Goal: Transaction & Acquisition: Purchase product/service

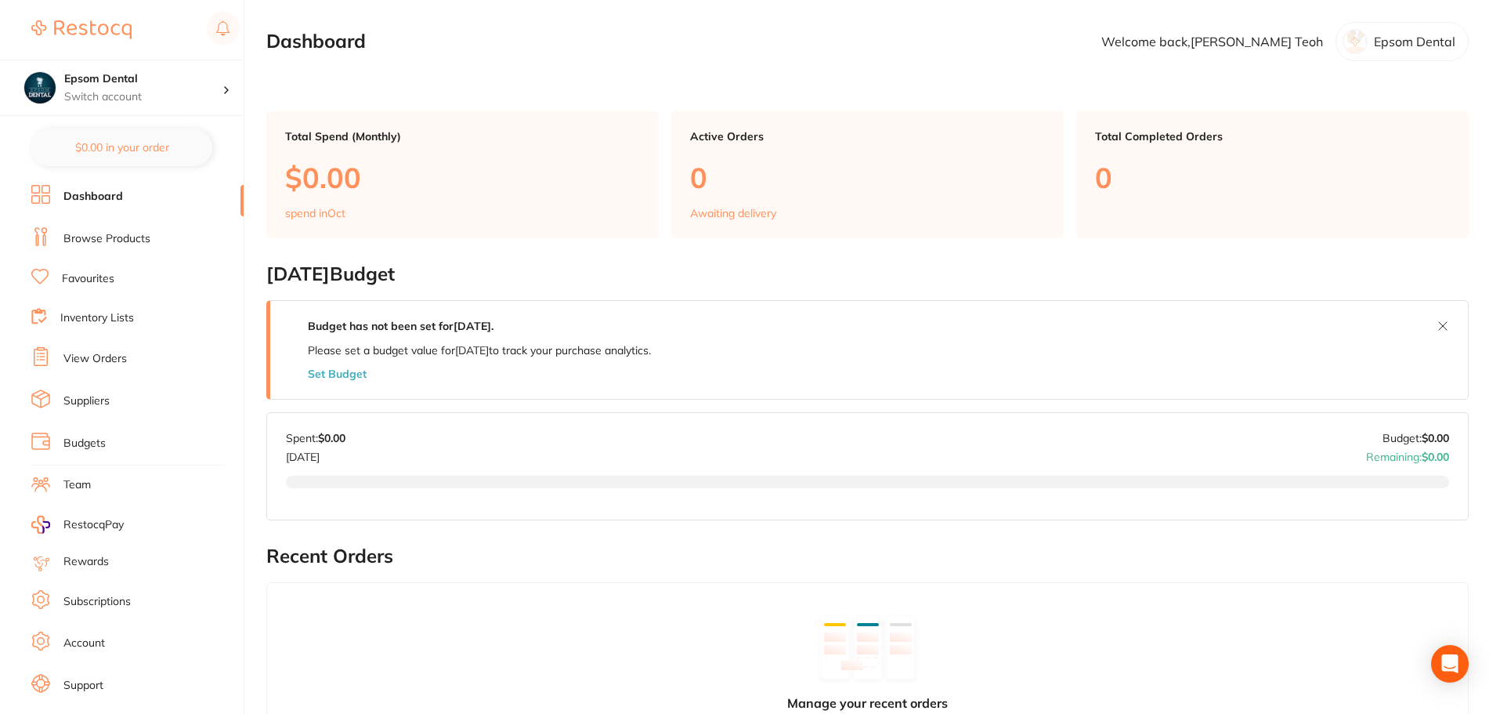
click at [133, 201] on li "Dashboard" at bounding box center [137, 197] width 212 height 24
click at [115, 242] on link "Browse Products" at bounding box center [106, 239] width 87 height 16
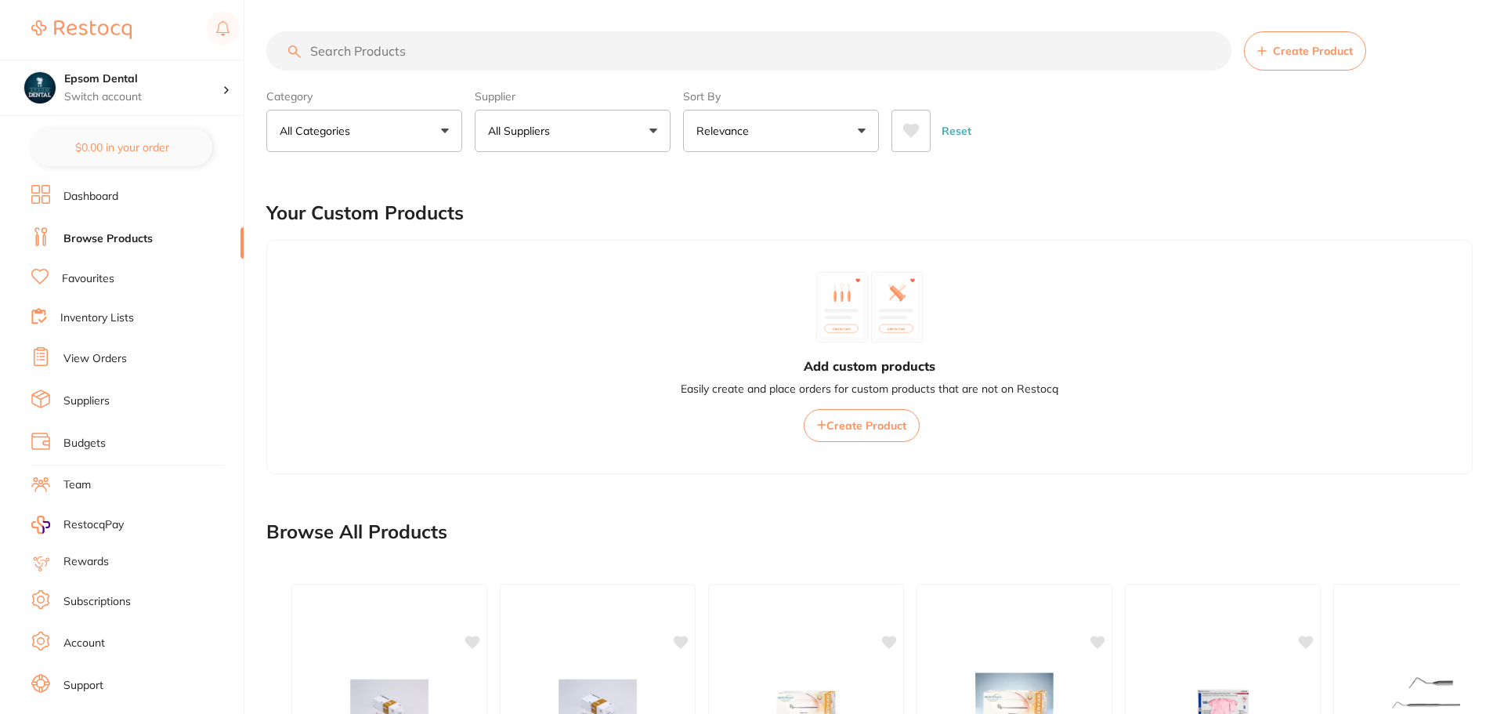
click at [642, 117] on button "All Suppliers" at bounding box center [573, 131] width 196 height 42
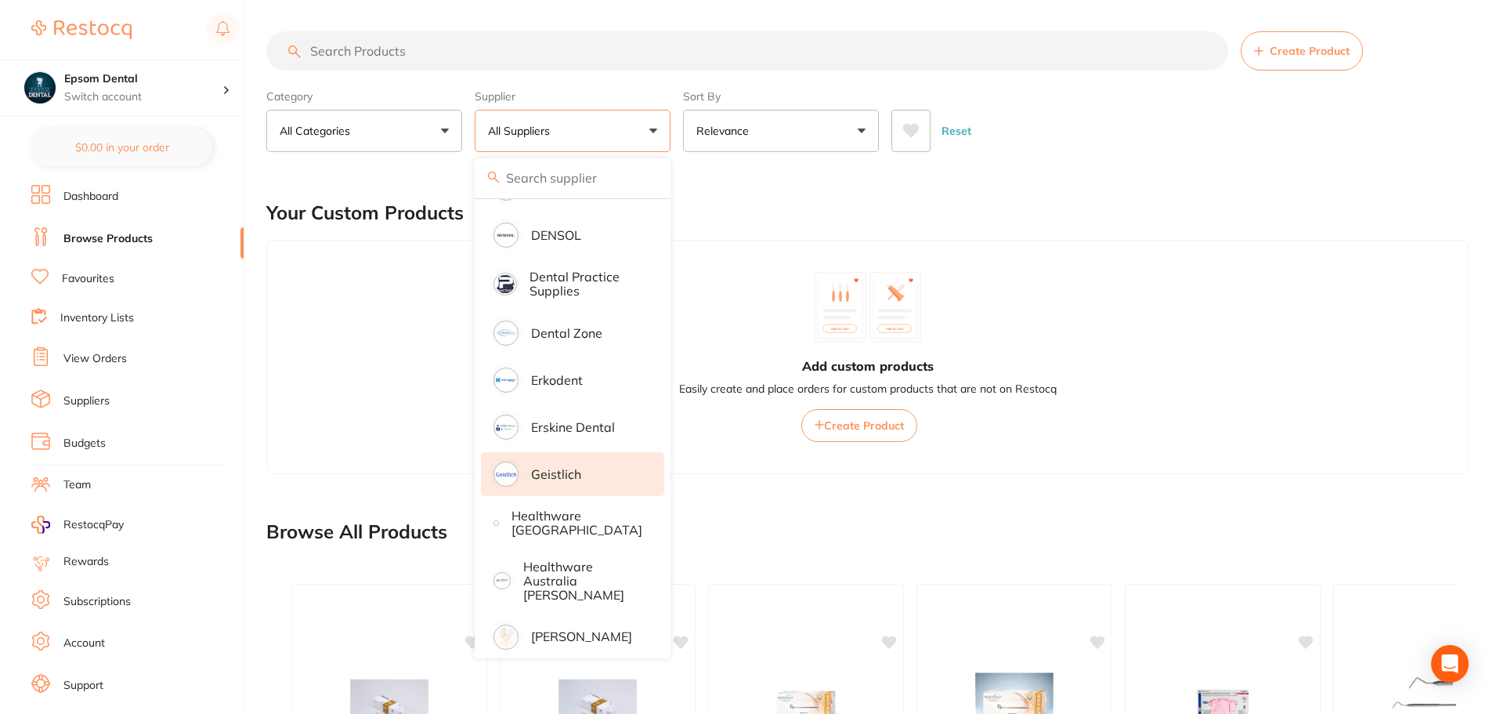
scroll to position [470, 0]
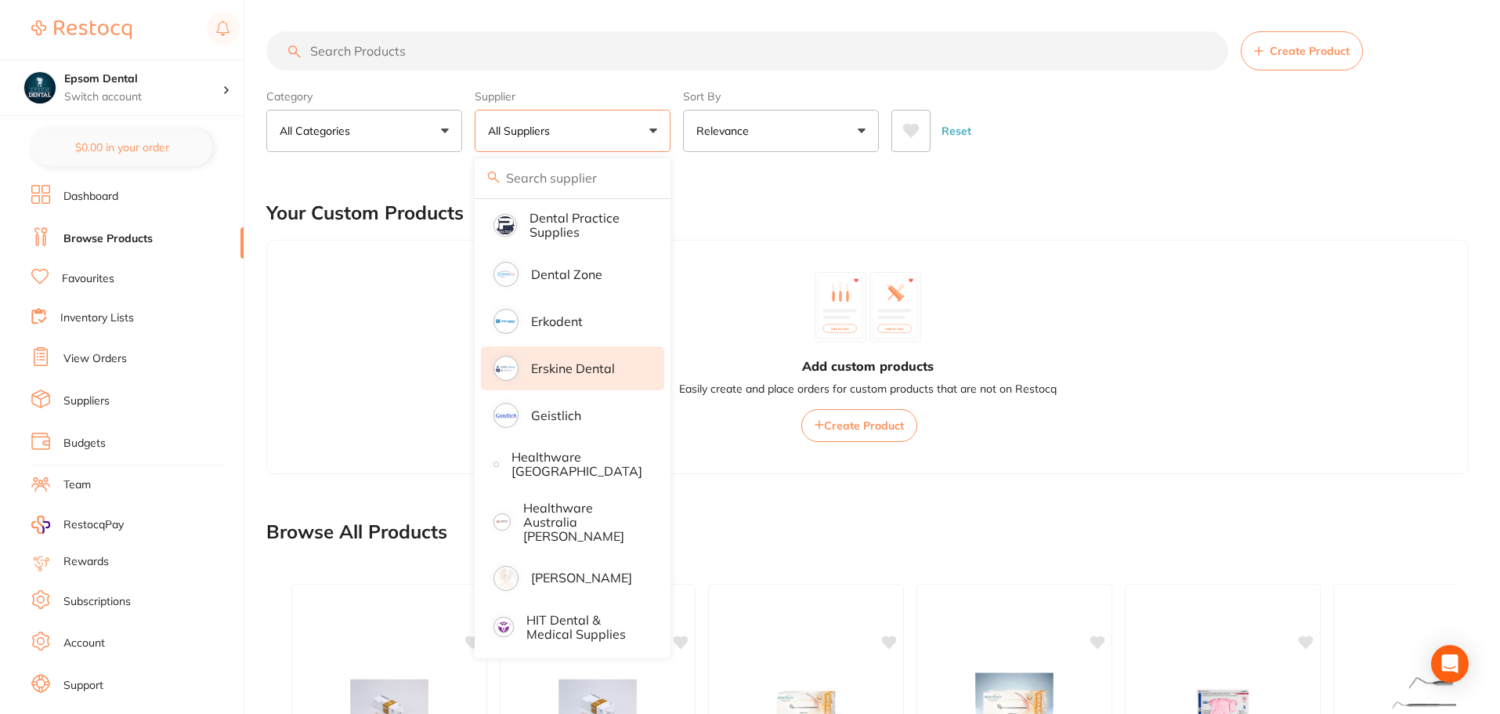
click at [604, 371] on p "Erskine Dental" at bounding box center [573, 368] width 84 height 14
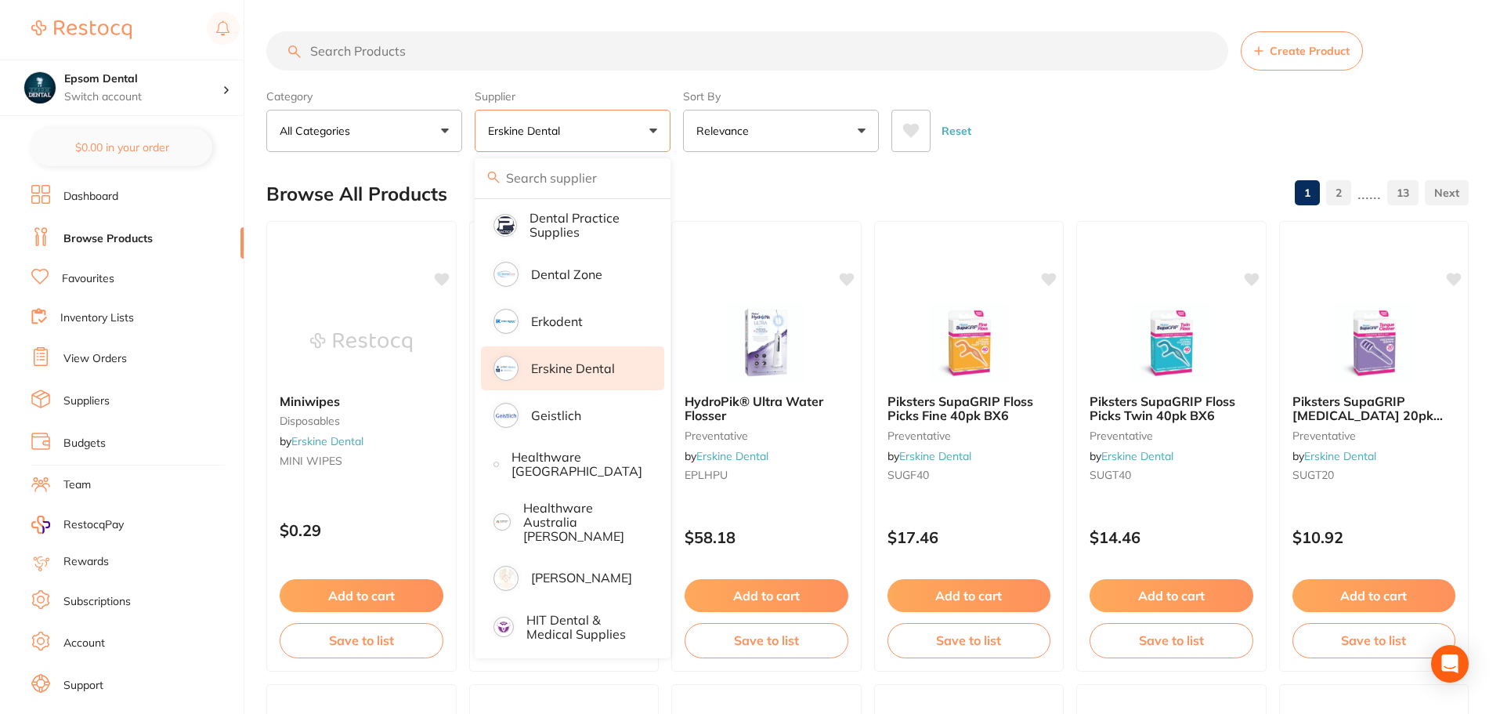
click at [1044, 143] on div "Reset" at bounding box center [1174, 124] width 565 height 55
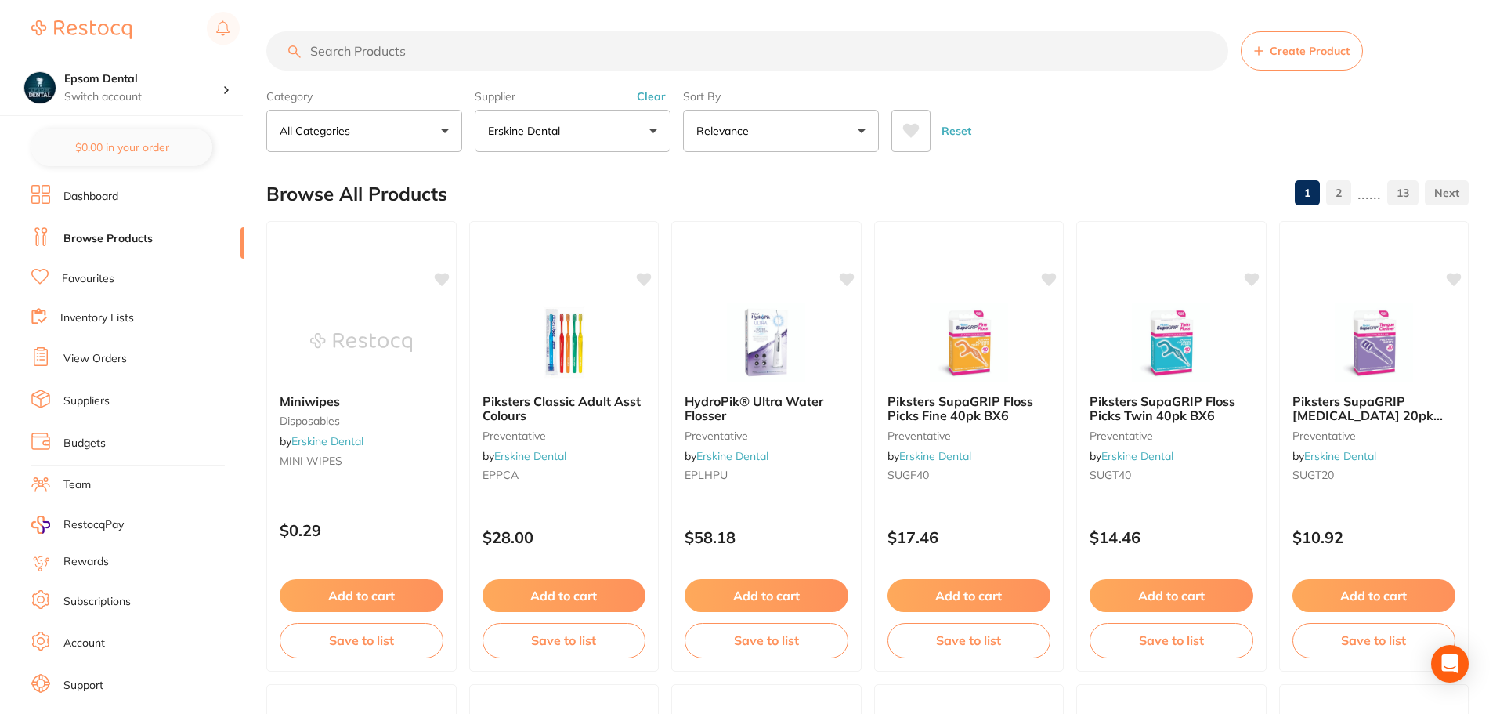
click at [383, 54] on input "search" at bounding box center [747, 50] width 962 height 39
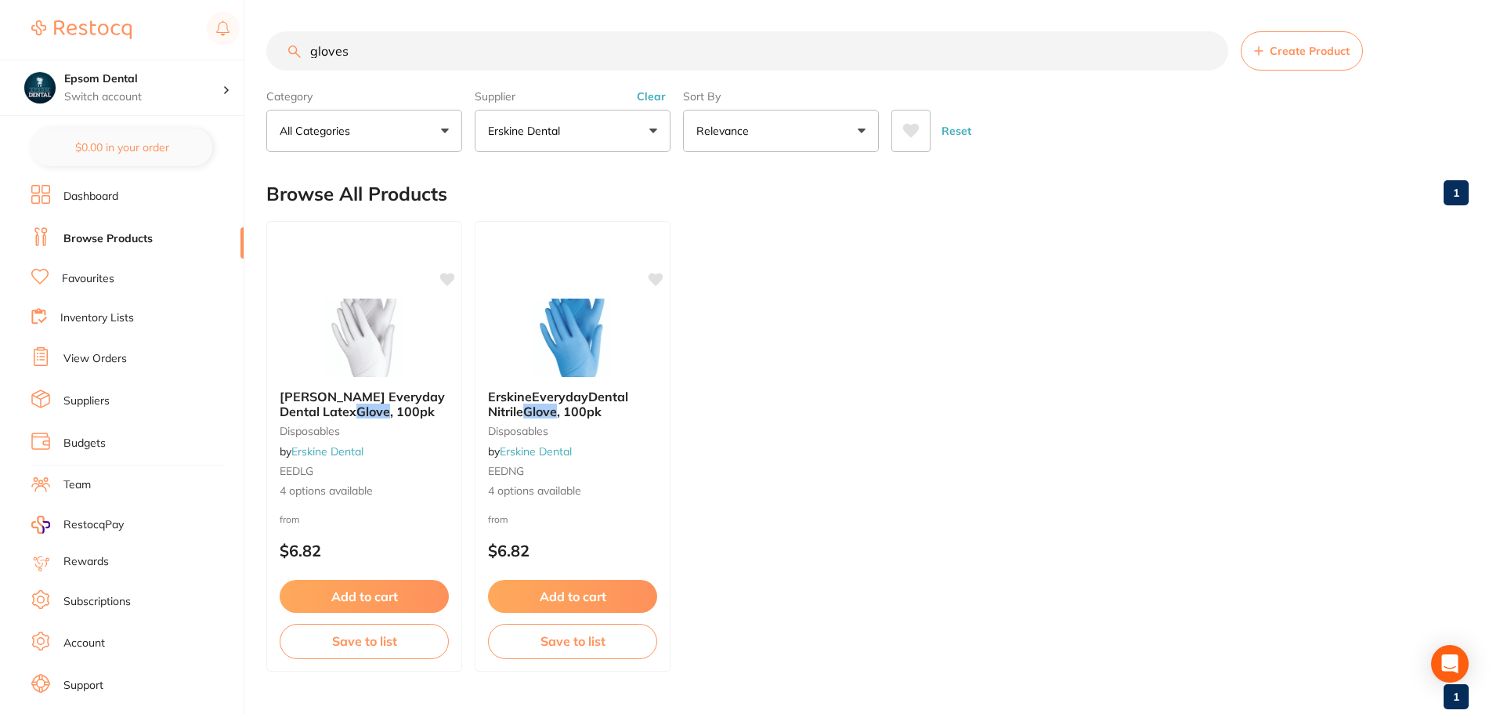
scroll to position [232, 0]
click at [569, 138] on button "Erskine Dental" at bounding box center [573, 131] width 196 height 42
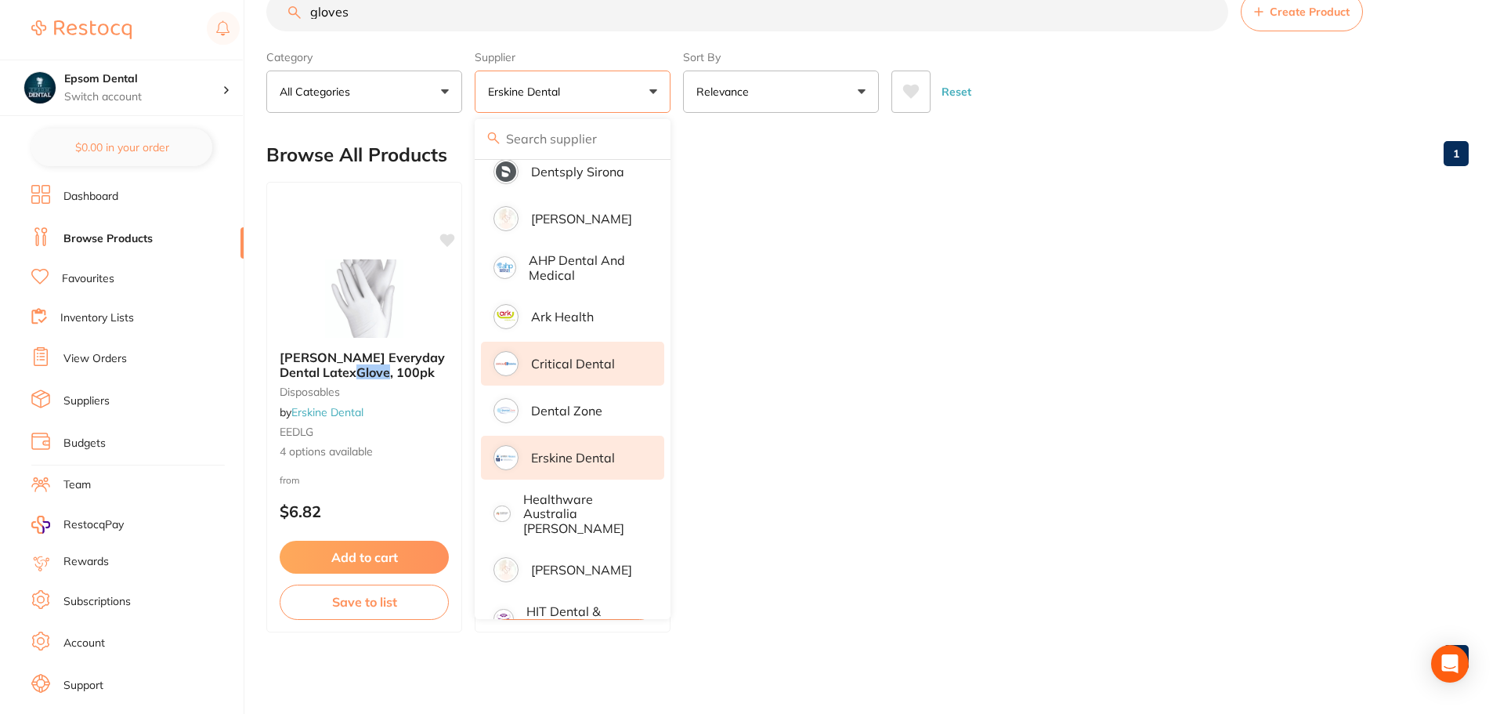
scroll to position [18, 0]
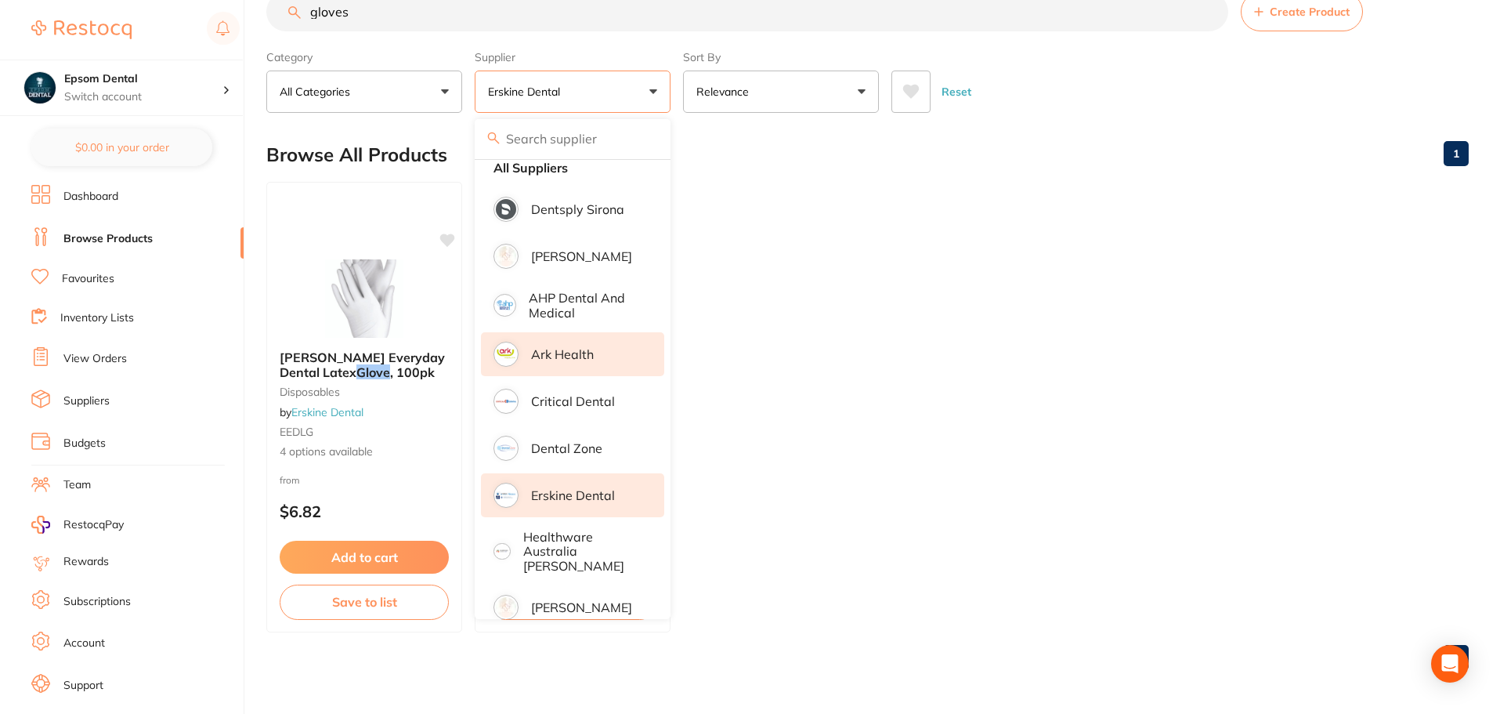
click at [576, 353] on p "Ark Health" at bounding box center [562, 354] width 63 height 14
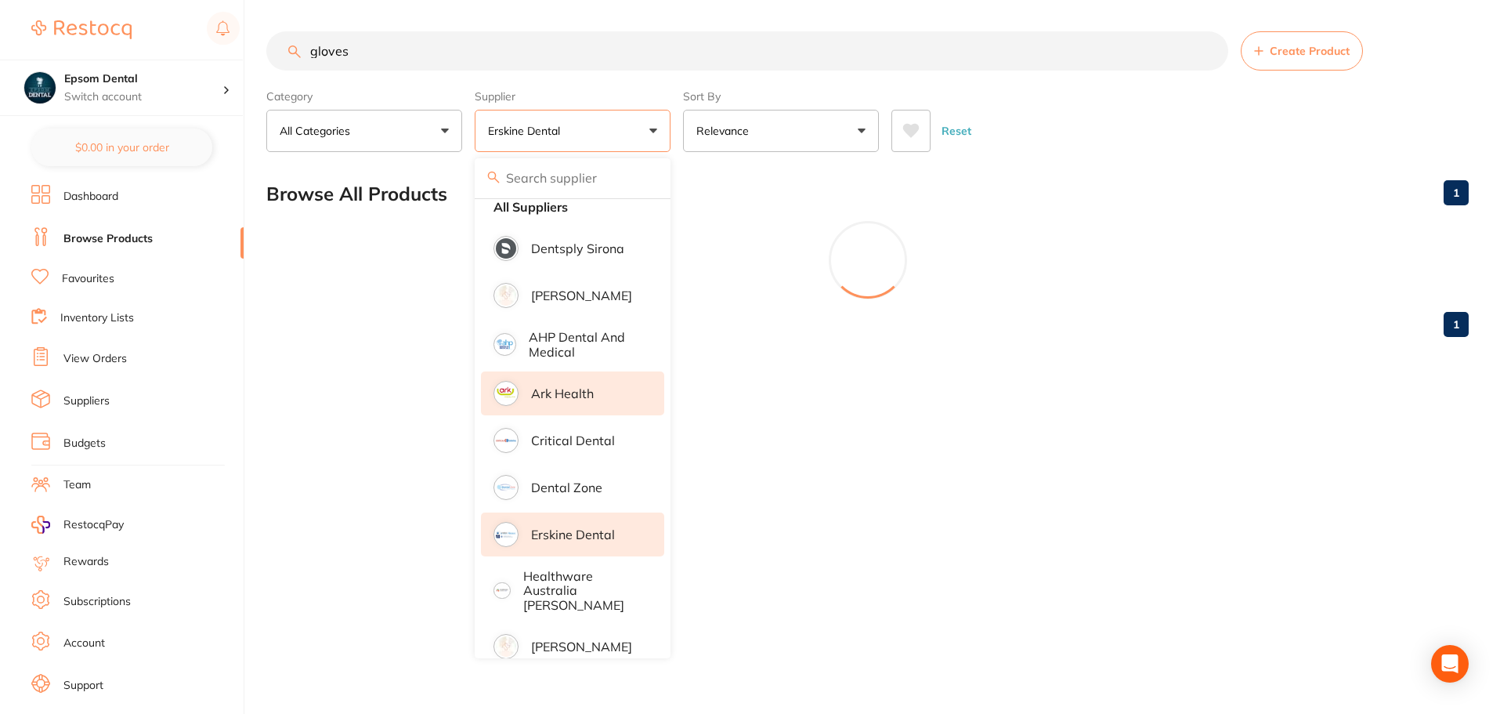
scroll to position [0, 0]
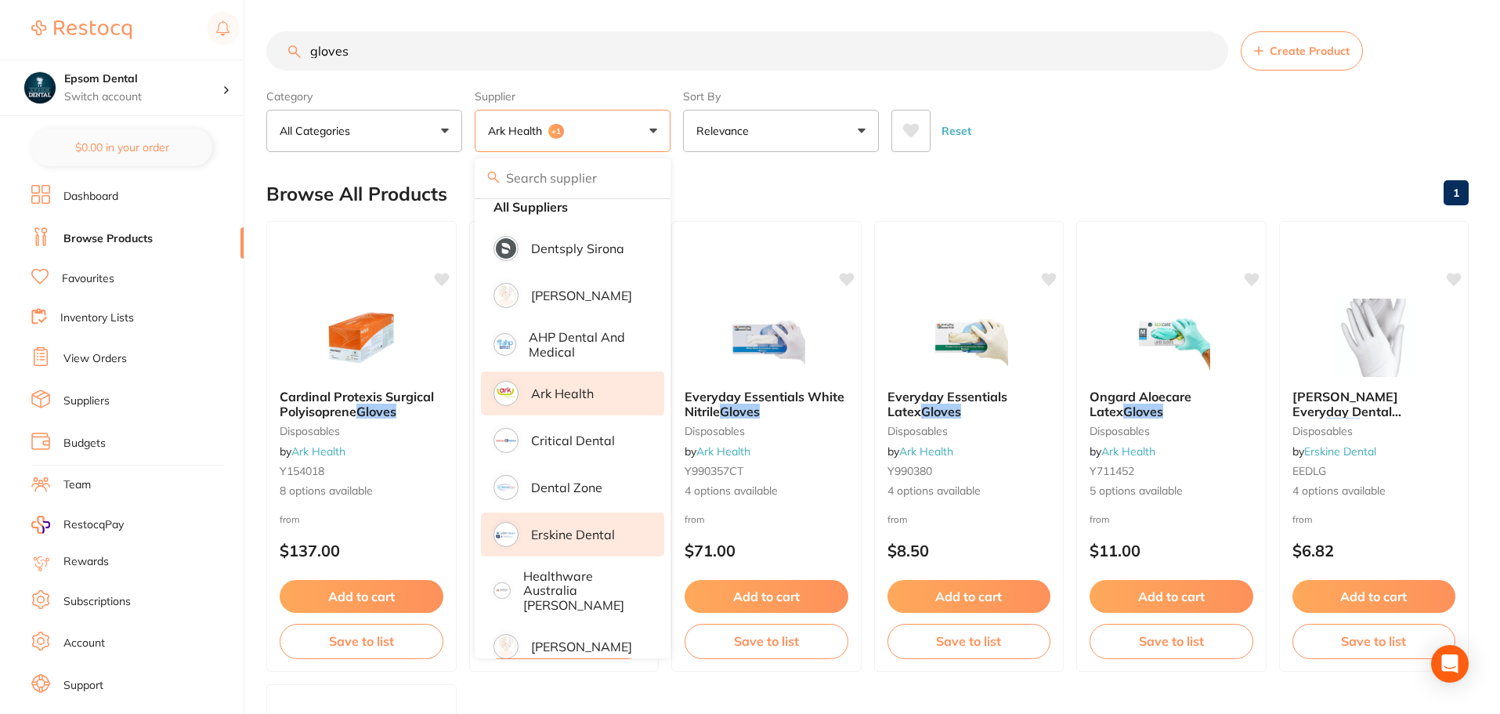
click at [1080, 149] on div "Reset" at bounding box center [1174, 124] width 565 height 55
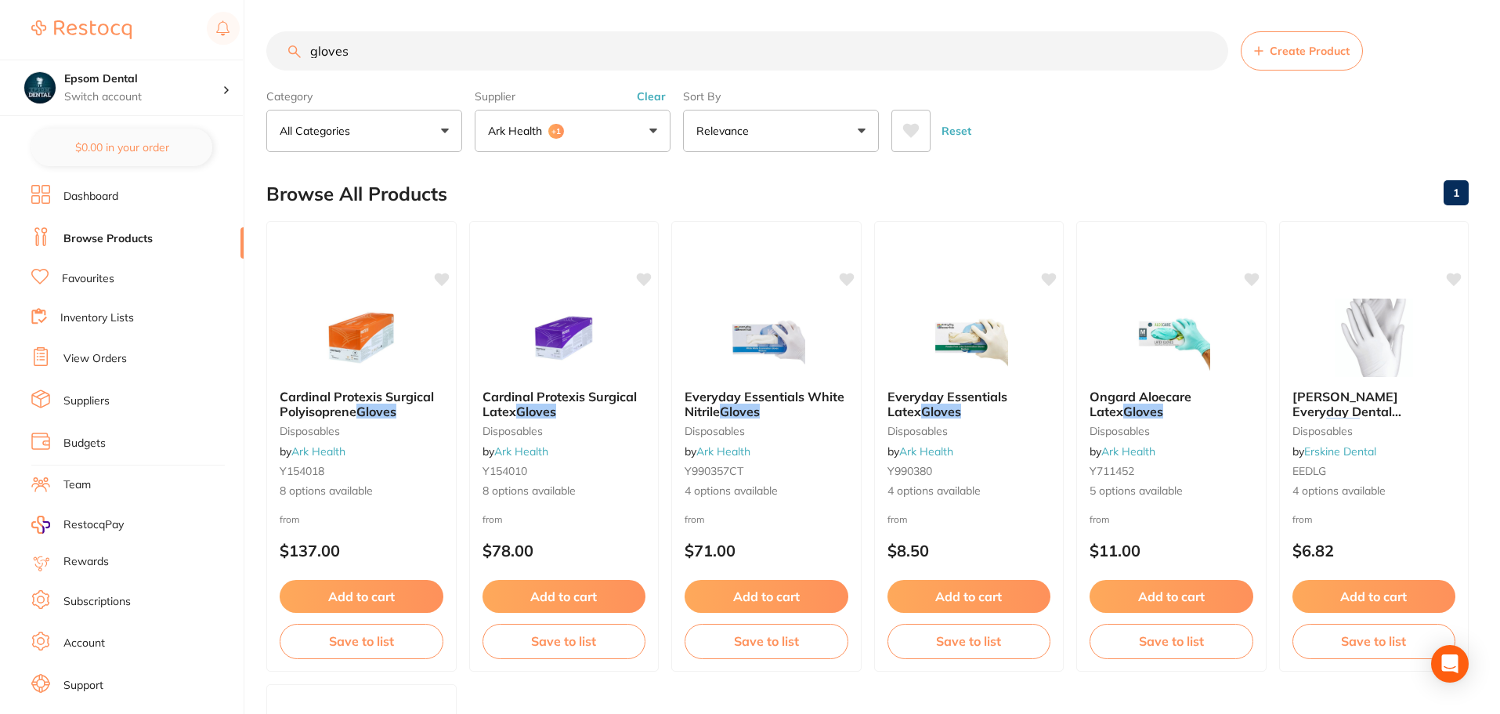
click at [404, 46] on input "gloves" at bounding box center [747, 50] width 962 height 39
drag, startPoint x: 393, startPoint y: 48, endPoint x: 275, endPoint y: 49, distance: 118.3
click at [275, 49] on input "gloves" at bounding box center [747, 50] width 962 height 39
type input "dam"
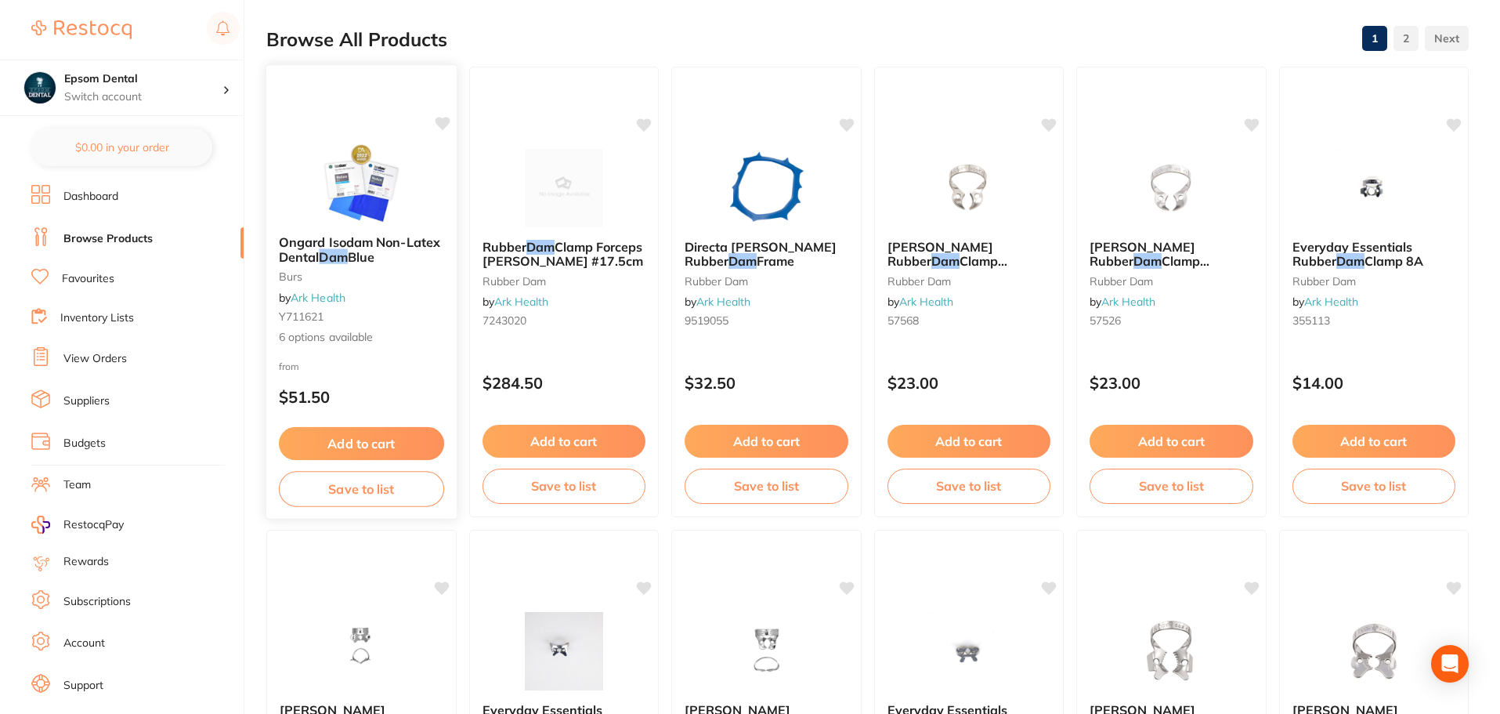
scroll to position [78, 0]
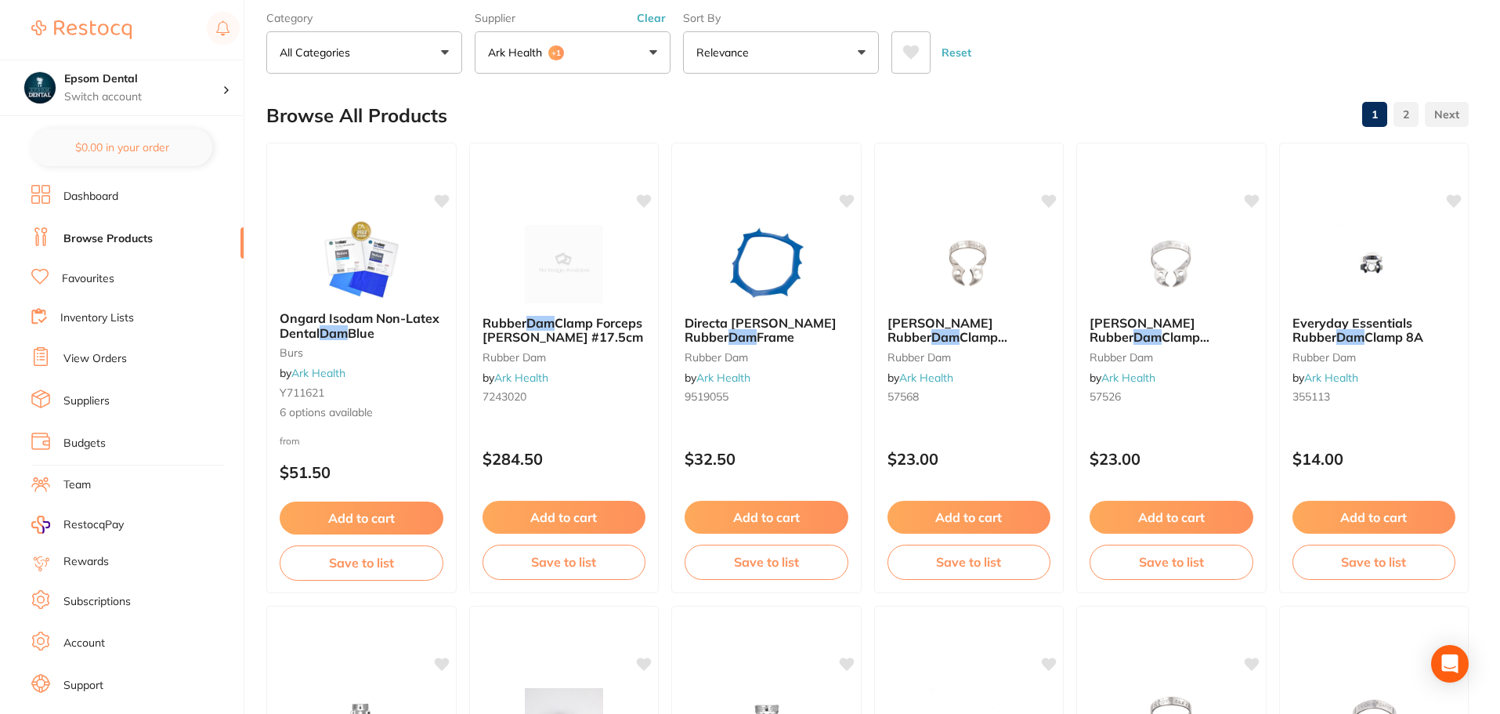
drag, startPoint x: 315, startPoint y: 318, endPoint x: 324, endPoint y: 329, distance: 13.9
click at [315, 318] on span "Ongard Isodam Non-Latex Dental" at bounding box center [360, 325] width 160 height 30
